Goal: Task Accomplishment & Management: Manage account settings

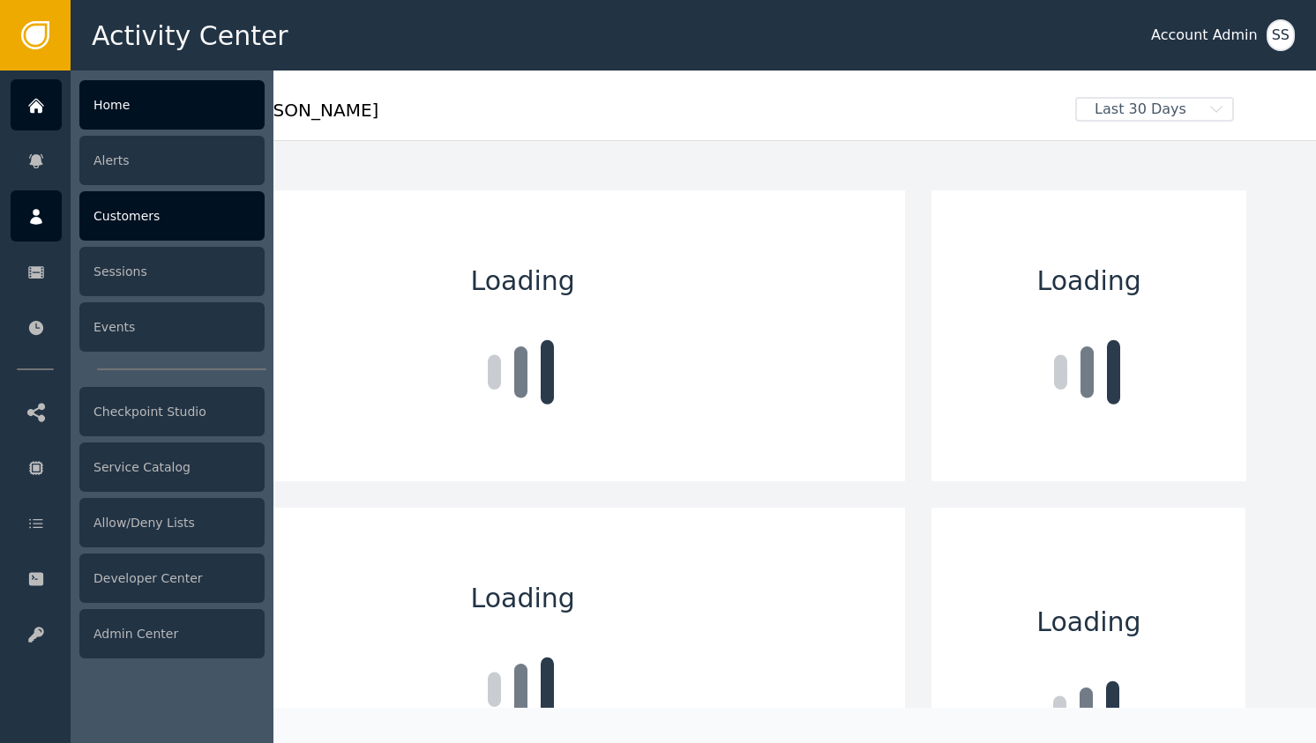
click at [62, 210] on link "Customers" at bounding box center [138, 215] width 254 height 51
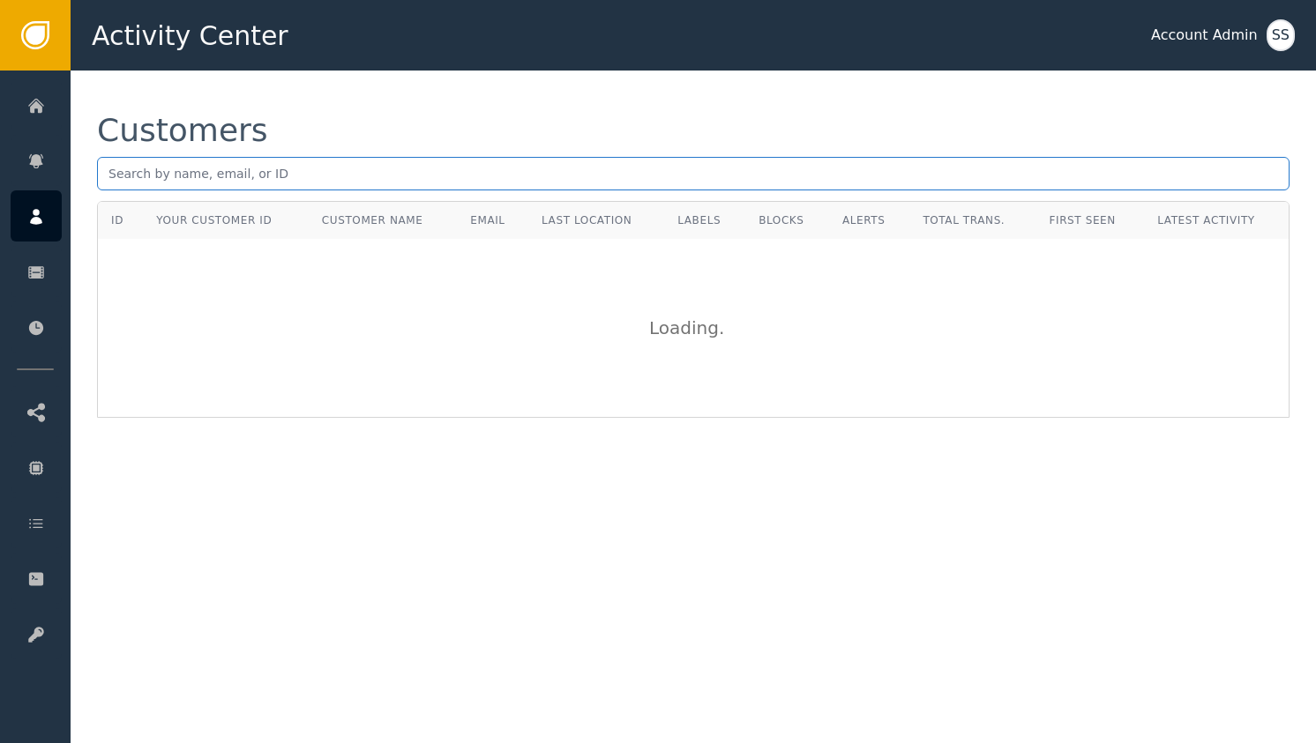
click at [293, 185] on input "text" at bounding box center [693, 174] width 1192 height 34
paste input "[EMAIL_ADDRESS][DOMAIN_NAME]"
type input "[EMAIL_ADDRESS][DOMAIN_NAME]"
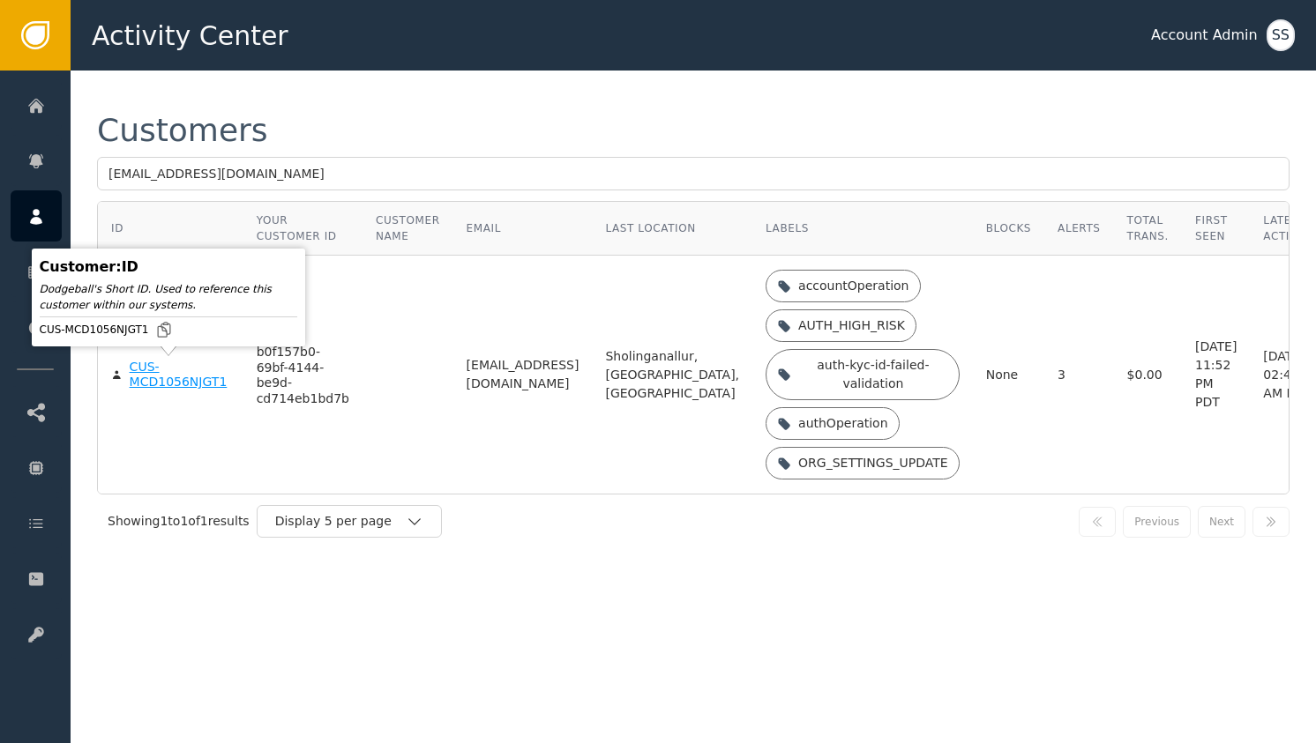
click at [160, 365] on div "CUS-MCD1056NJGT1" at bounding box center [180, 375] width 101 height 31
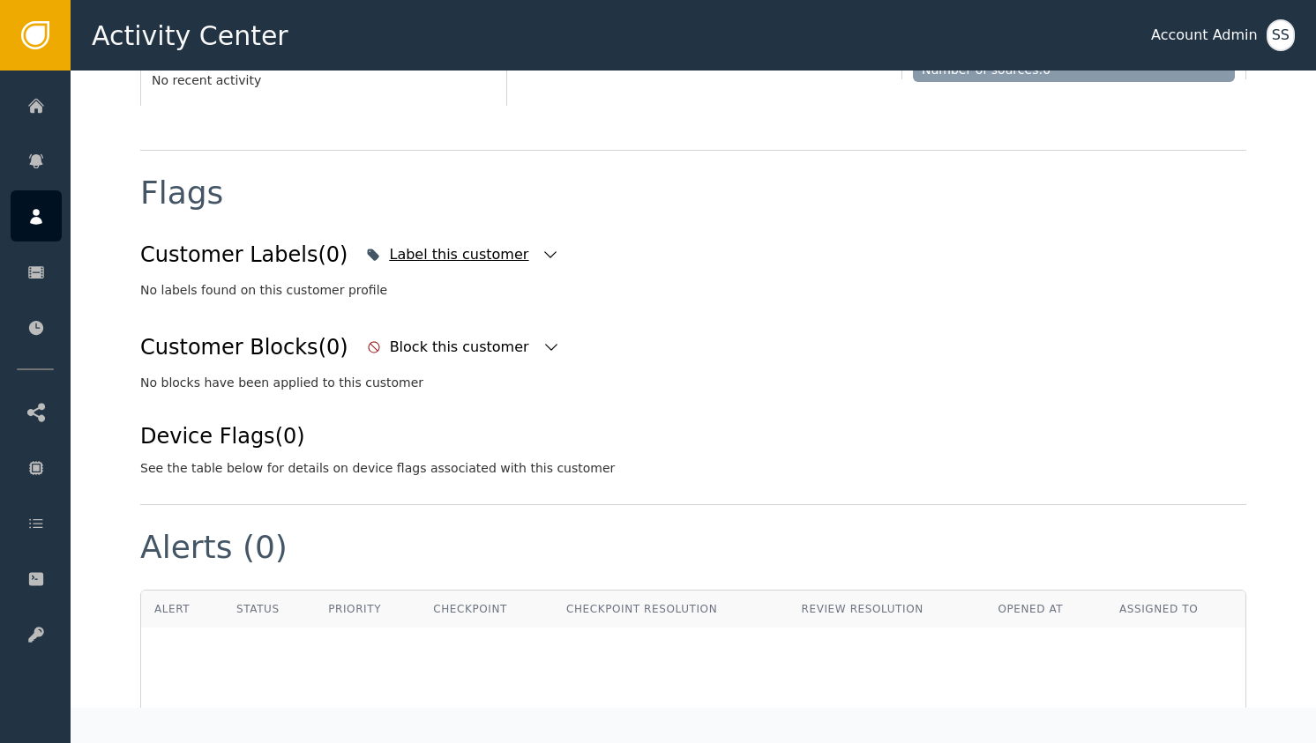
scroll to position [579, 0]
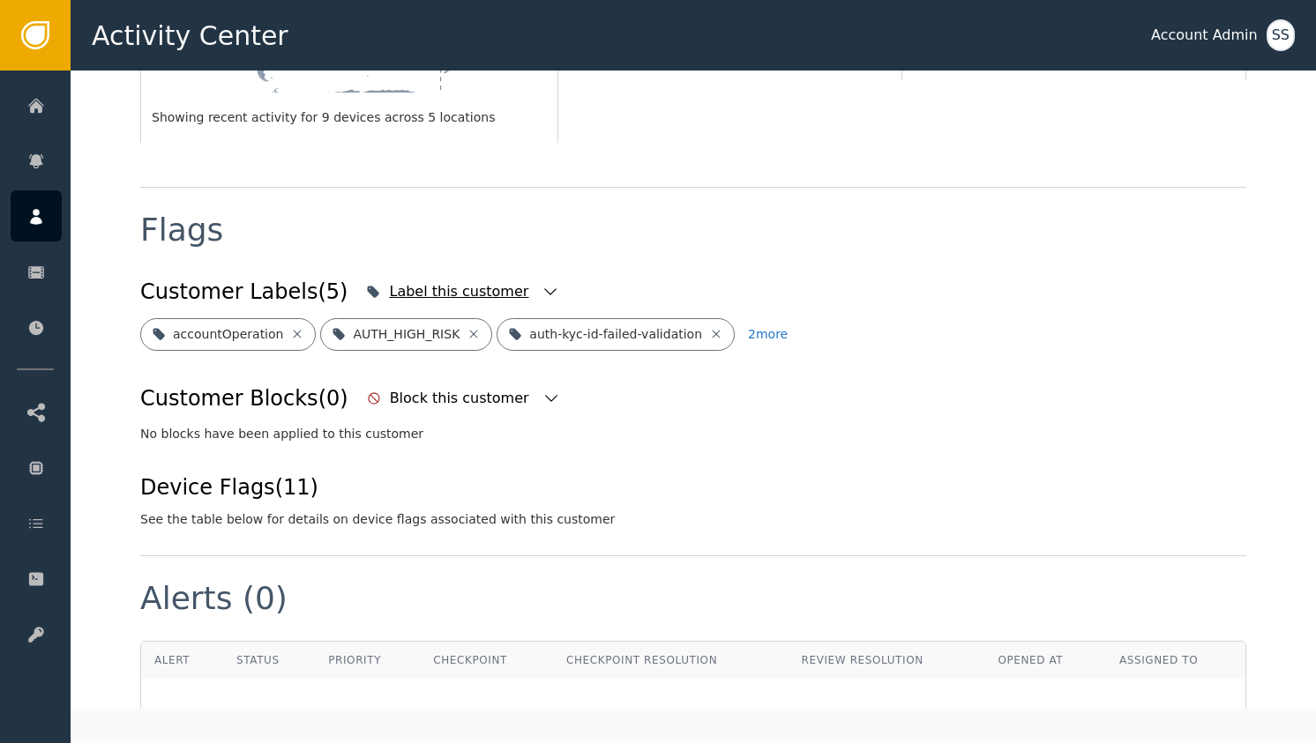
click at [541, 283] on icon "button" at bounding box center [550, 292] width 18 height 18
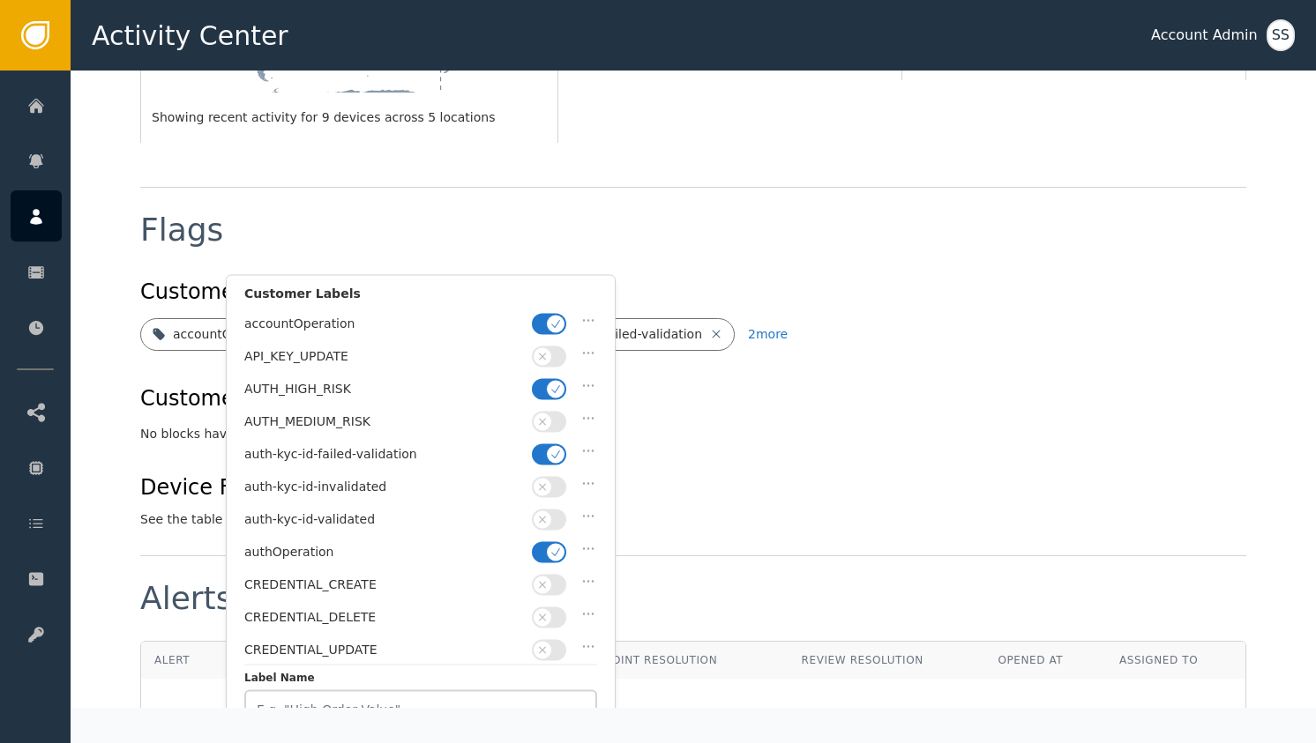
click at [554, 457] on span "button" at bounding box center [556, 454] width 18 height 18
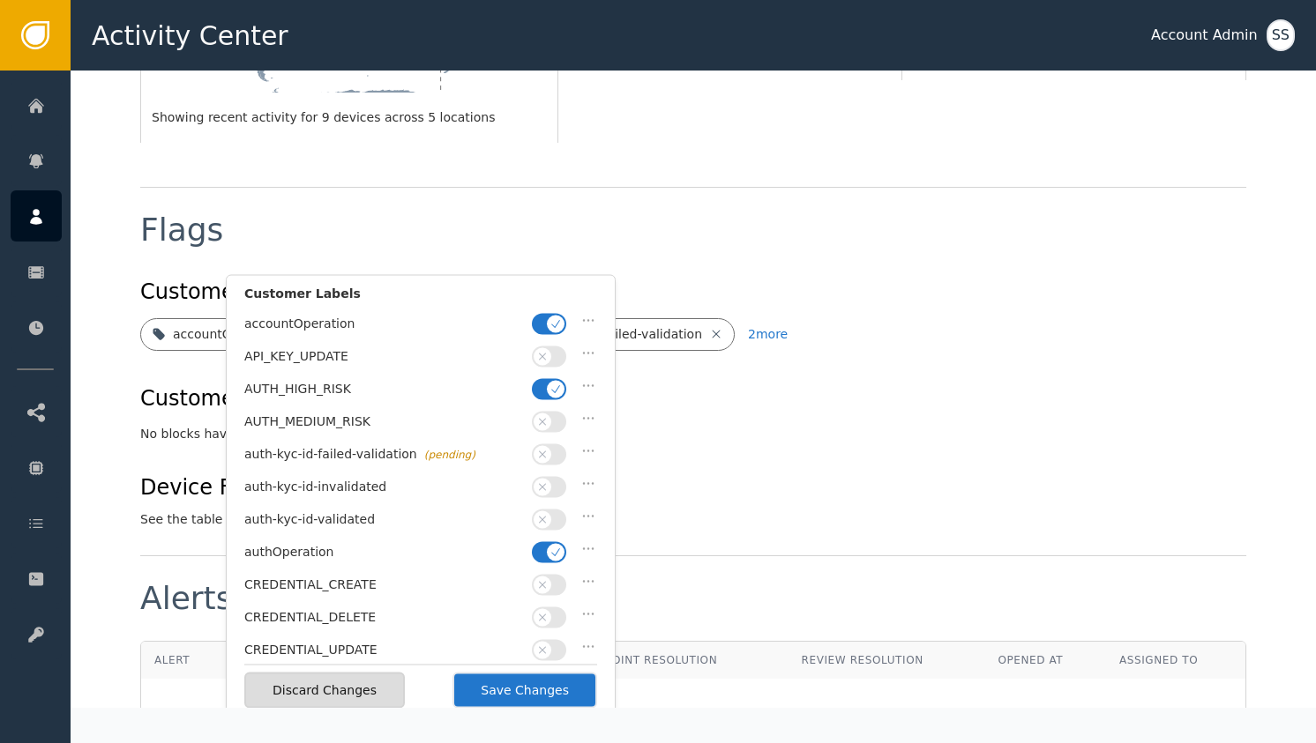
click at [556, 509] on button "button" at bounding box center [549, 519] width 34 height 21
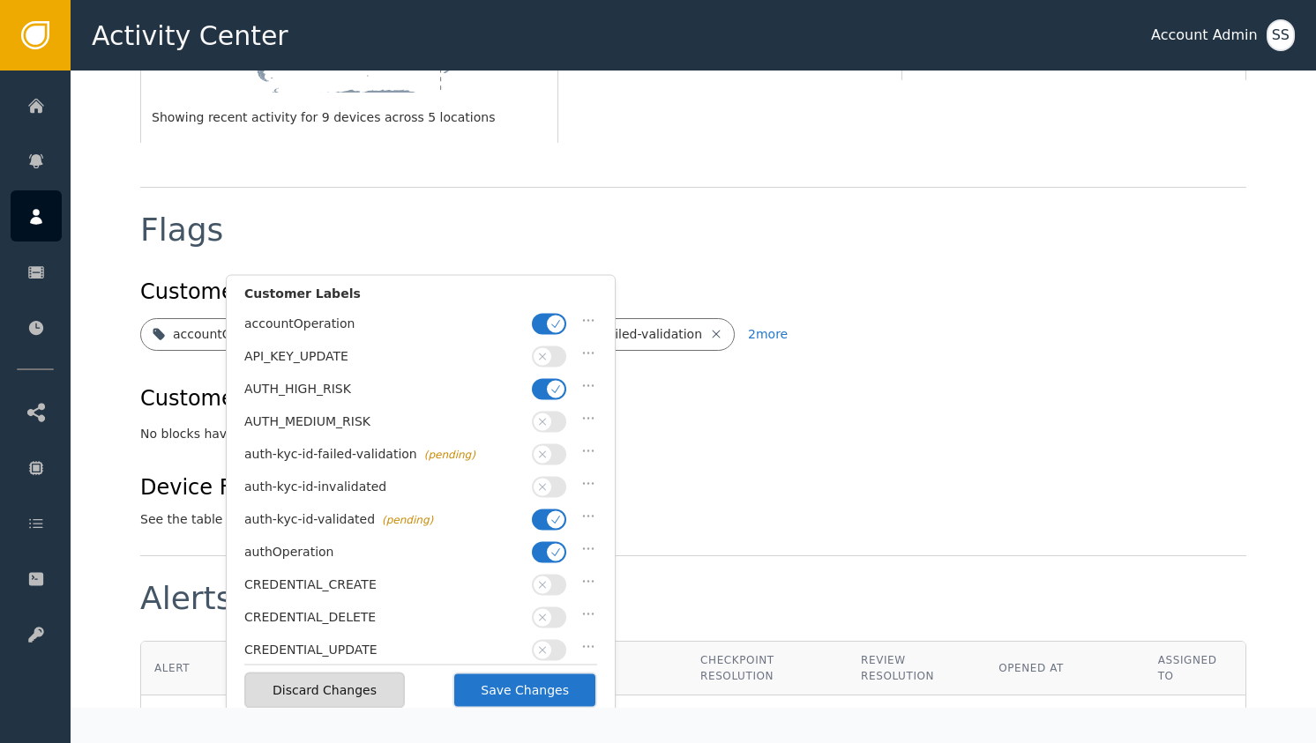
click at [533, 322] on button "button" at bounding box center [549, 323] width 34 height 21
click at [547, 378] on button "button" at bounding box center [549, 388] width 34 height 21
click at [551, 691] on button "Save Changes" at bounding box center [524, 691] width 145 height 36
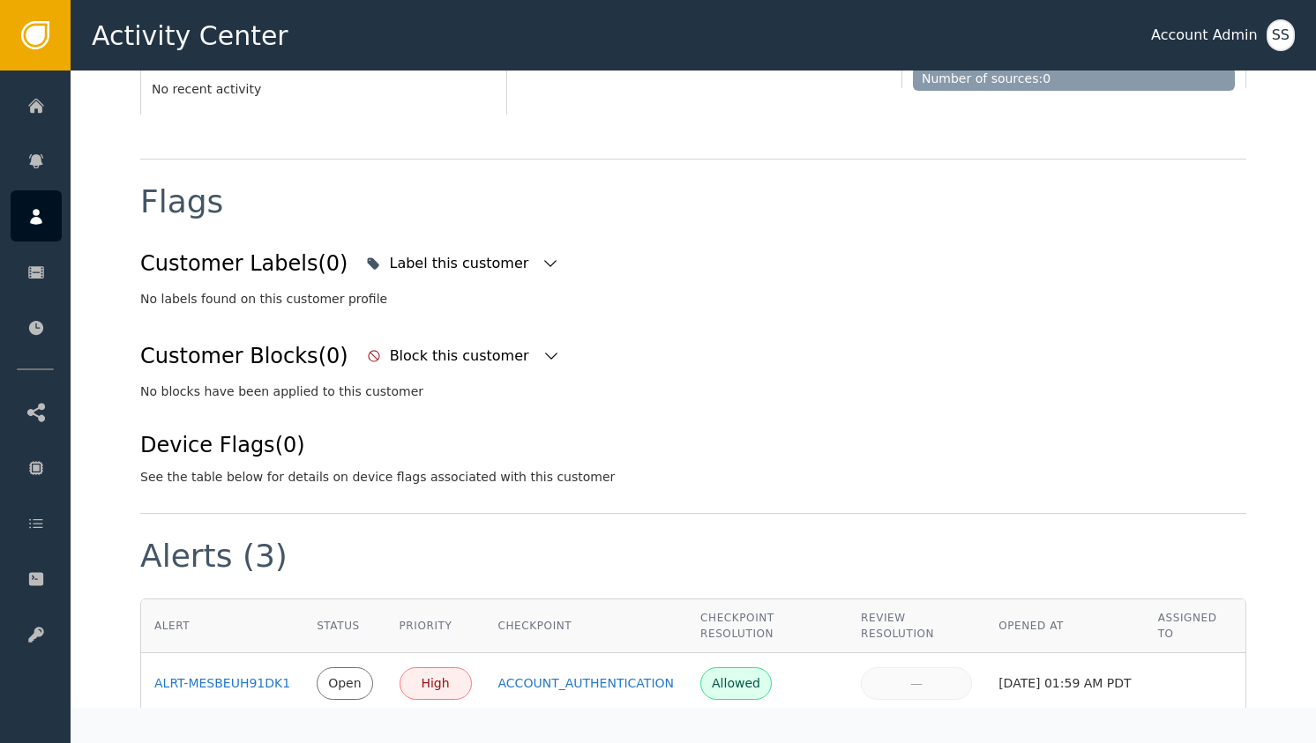
scroll to position [588, 0]
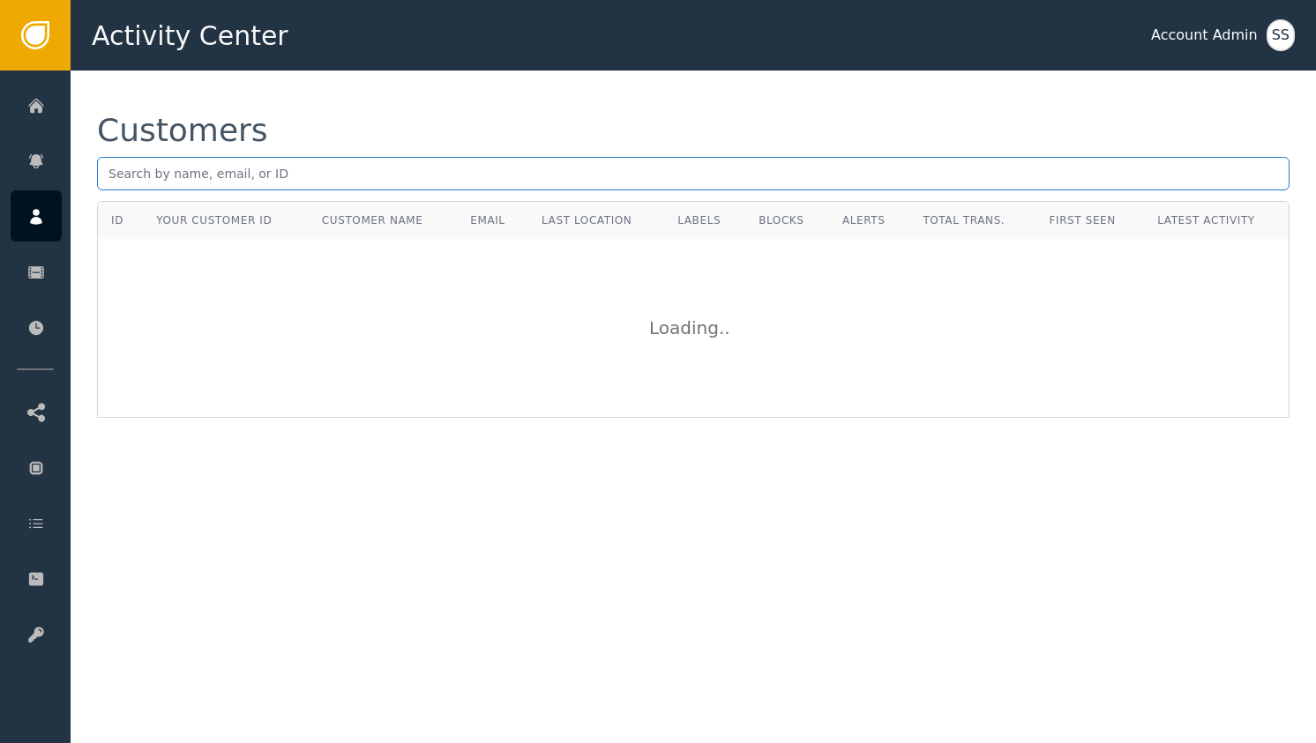
click at [252, 161] on input "text" at bounding box center [693, 174] width 1192 height 34
paste input "[EMAIL_ADDRESS][DOMAIN_NAME]"
type input "[EMAIL_ADDRESS][DOMAIN_NAME]"
